Goal: Use online tool/utility: Use online tool/utility

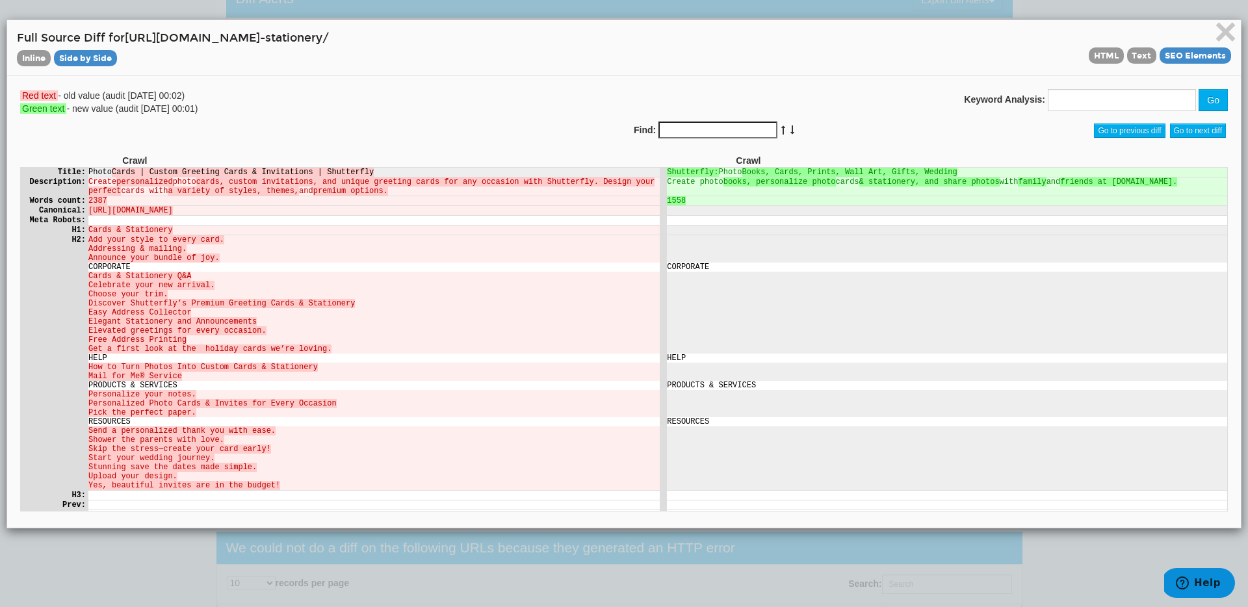
scroll to position [2505, 0]
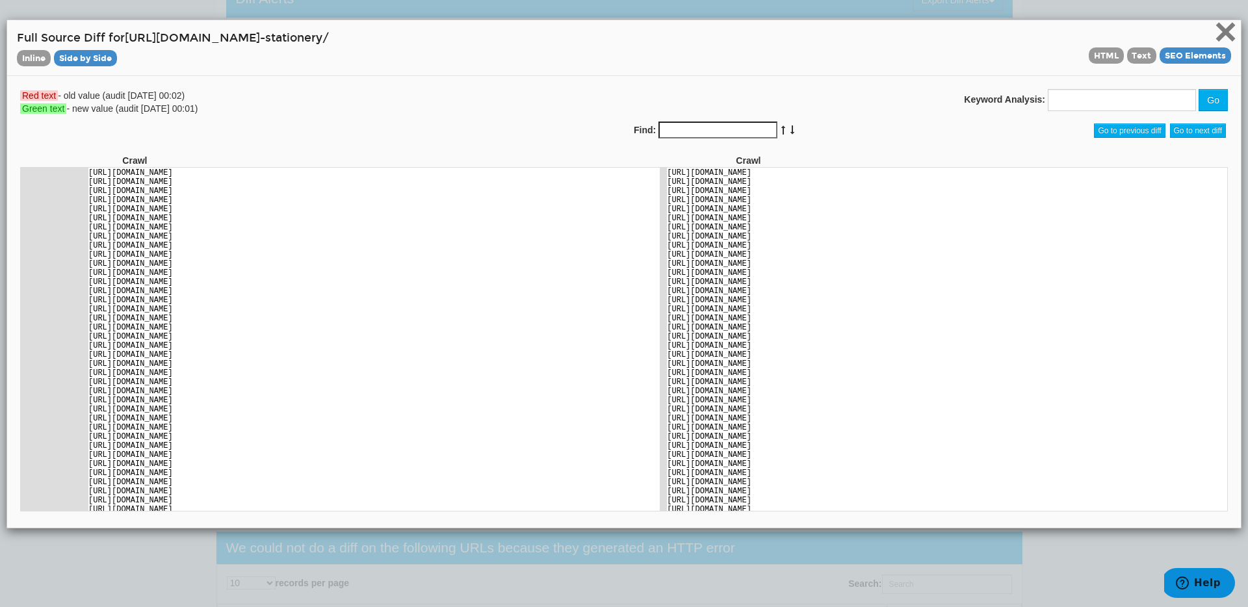
click at [1230, 28] on span "×" at bounding box center [1225, 32] width 23 height 44
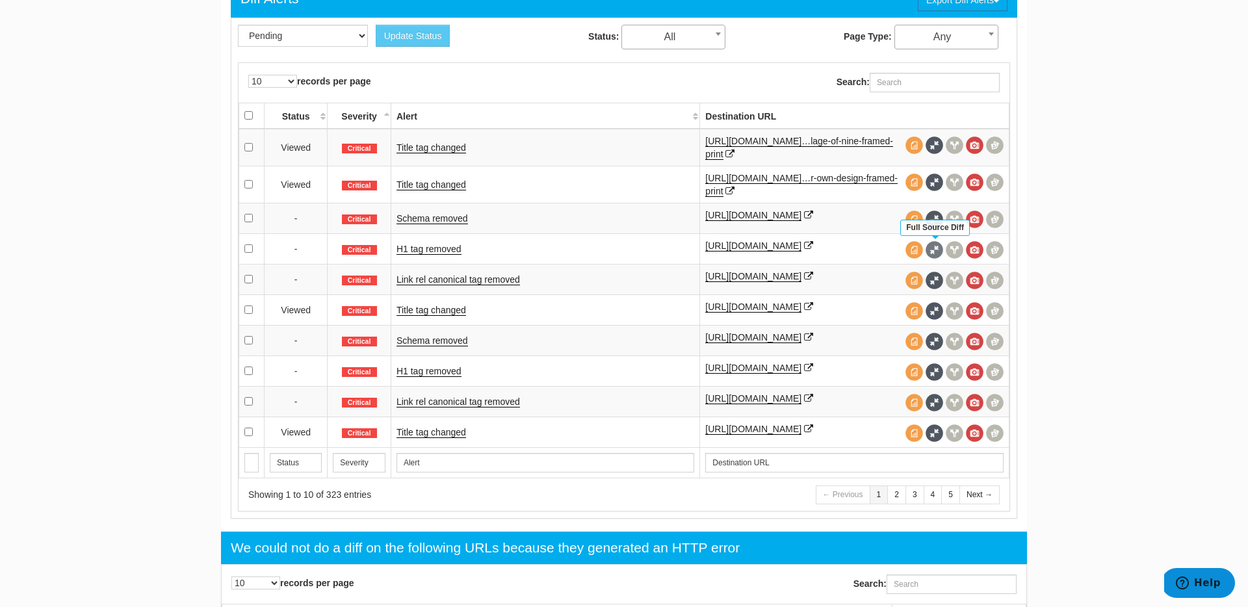
click at [933, 250] on span at bounding box center [935, 250] width 18 height 18
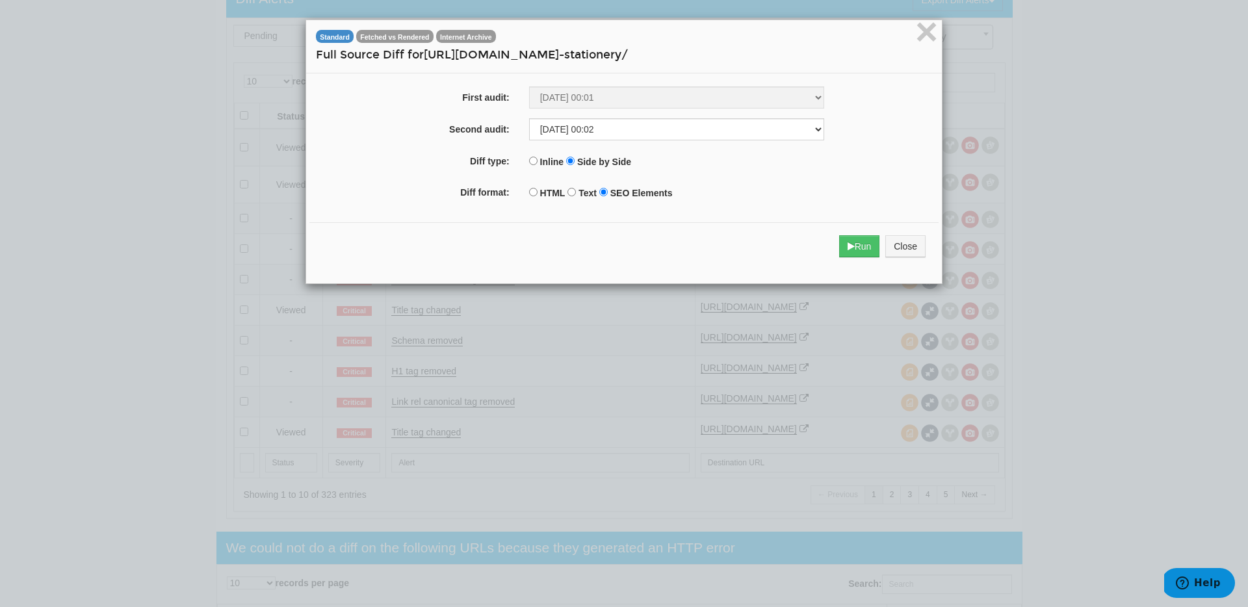
click at [544, 192] on label "HTML" at bounding box center [552, 193] width 25 height 13
click at [538, 192] on input "HTML" at bounding box center [533, 192] width 8 height 8
radio input "true"
click at [864, 250] on button "Run" at bounding box center [859, 246] width 41 height 22
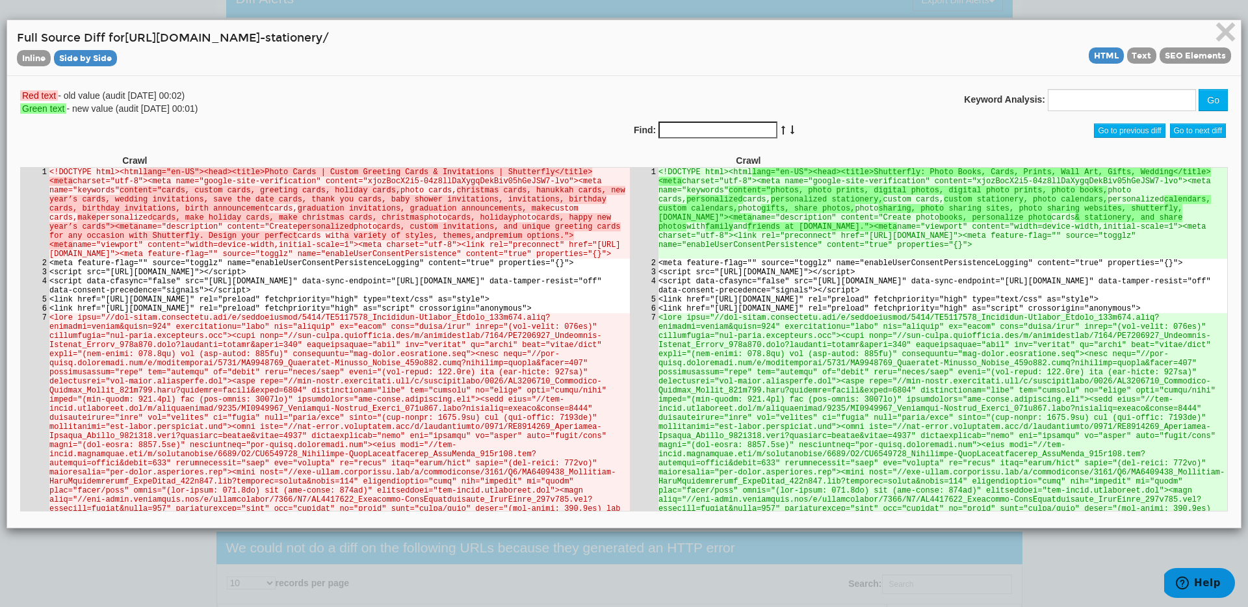
scroll to position [0, 0]
click at [699, 136] on input "Find:" at bounding box center [717, 130] width 119 height 17
type input "ssr-marker"
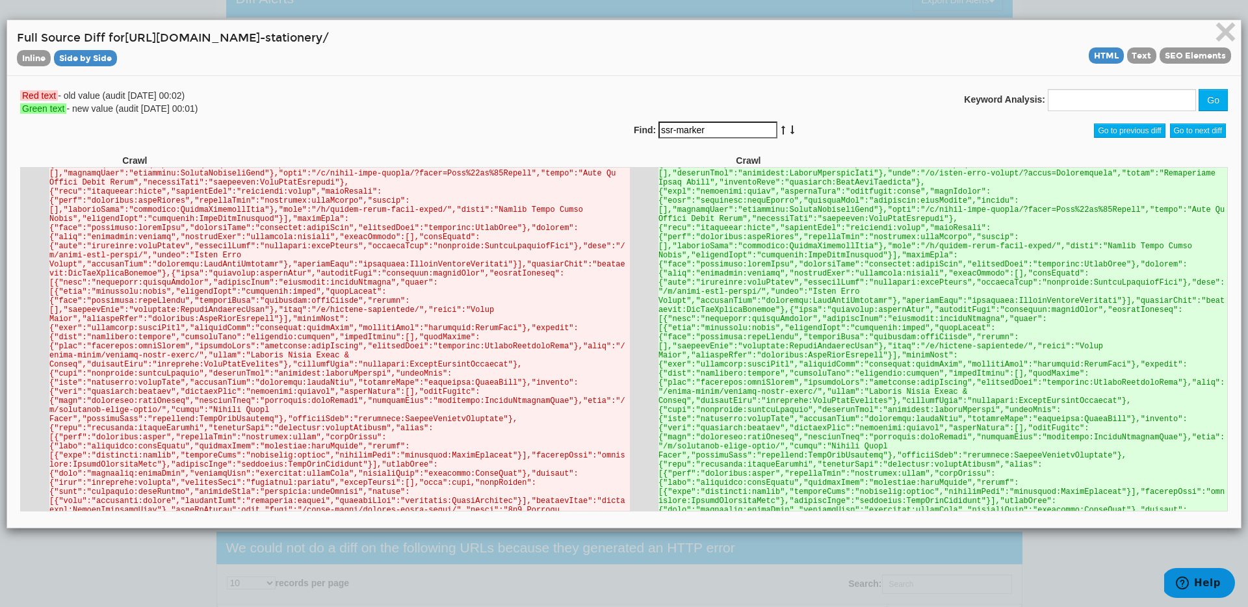
click at [789, 132] on icon at bounding box center [792, 129] width 6 height 9
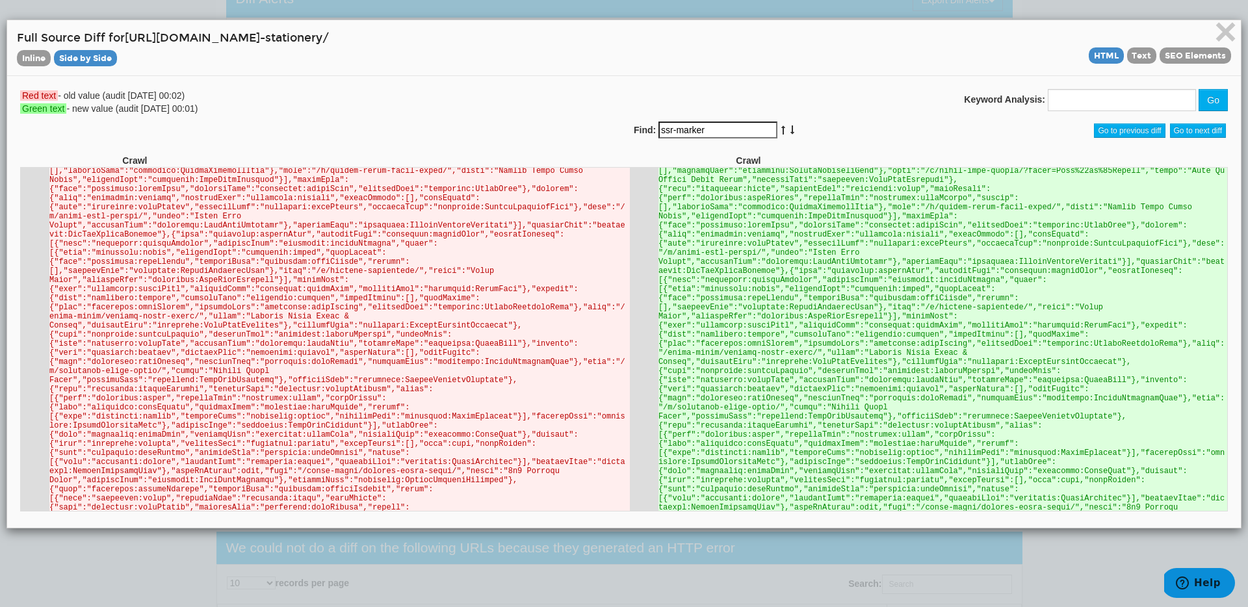
scroll to position [79379, 0]
click at [789, 132] on icon at bounding box center [792, 129] width 6 height 9
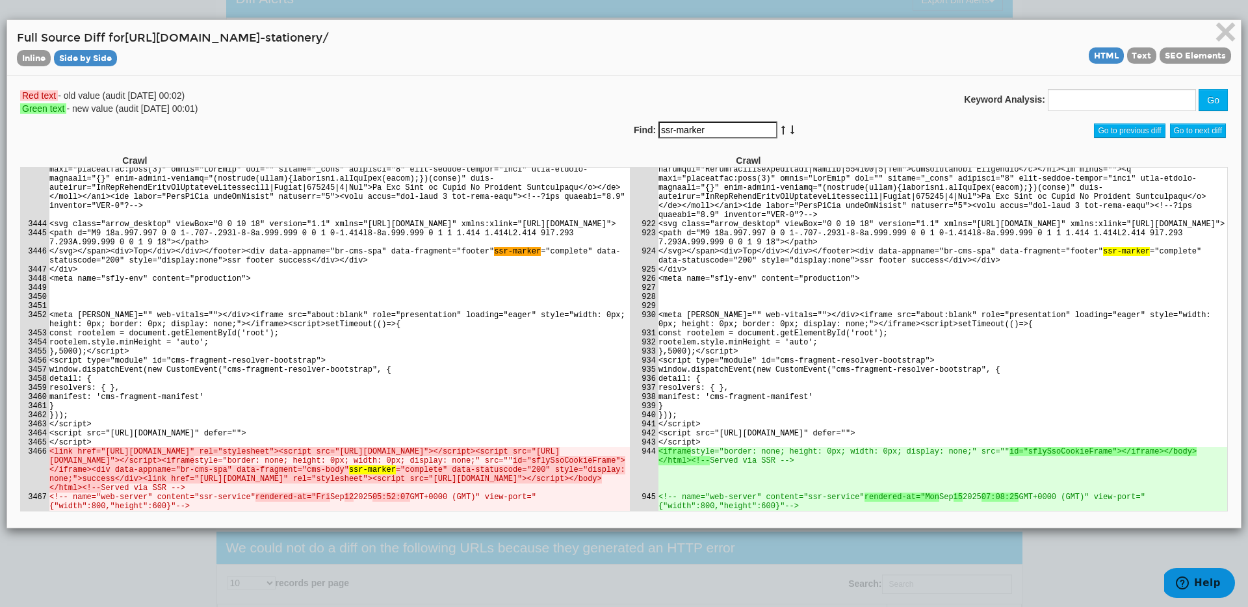
scroll to position [133435, 0]
click at [789, 132] on icon at bounding box center [792, 129] width 6 height 9
drag, startPoint x: 302, startPoint y: 41, endPoint x: 392, endPoint y: 40, distance: 90.3
click at [393, 40] on h4 "Full Source Diff for [URL][DOMAIN_NAME] -stationery/ Inline Side by Side HTML T…" at bounding box center [624, 48] width 1214 height 36
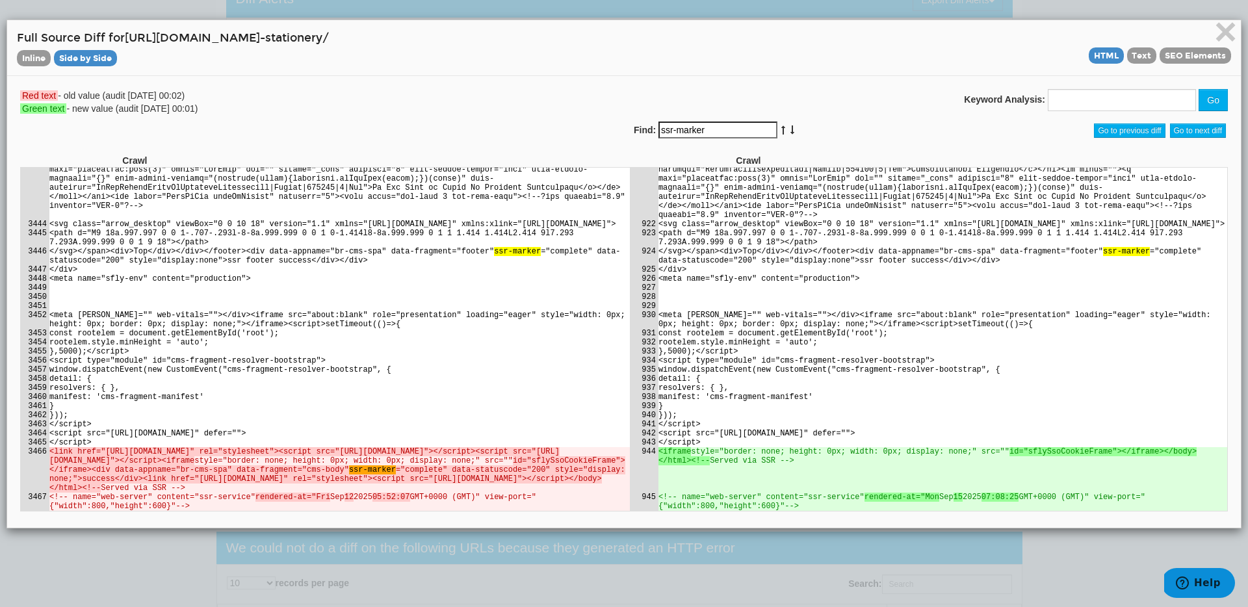
copy h4 "cards -stationery"
